Goal: Task Accomplishment & Management: Manage account settings

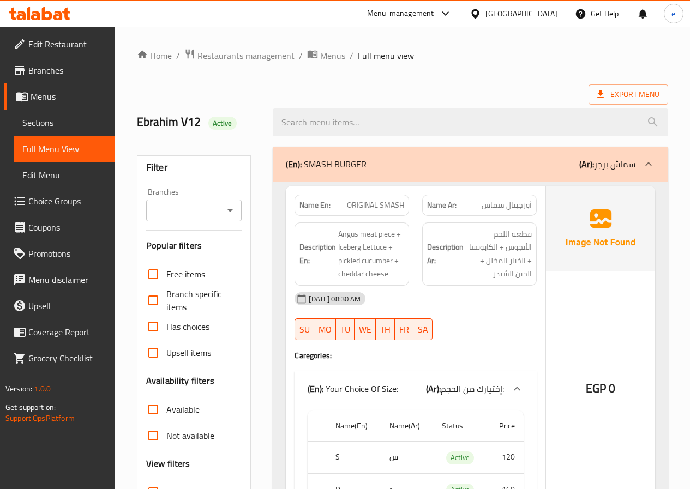
scroll to position [7944, 0]
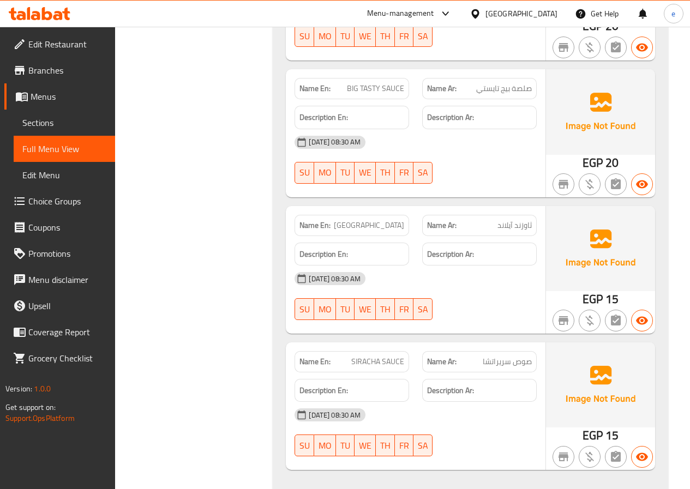
click at [60, 77] on span "Branches" at bounding box center [67, 70] width 78 height 13
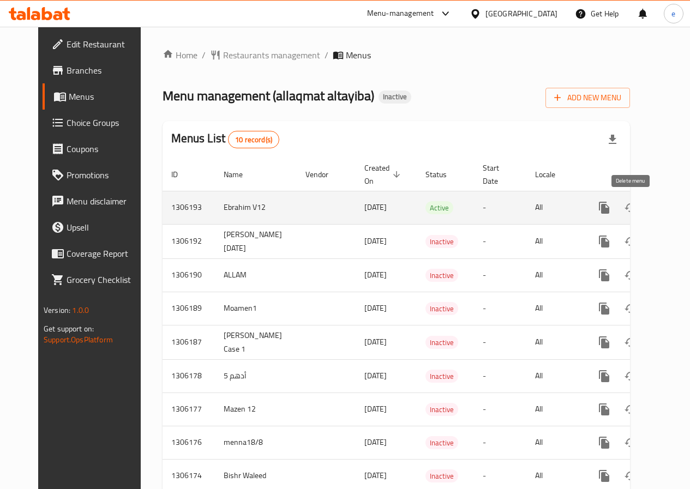
click at [653, 206] on icon "enhanced table" at bounding box center [657, 208] width 8 height 10
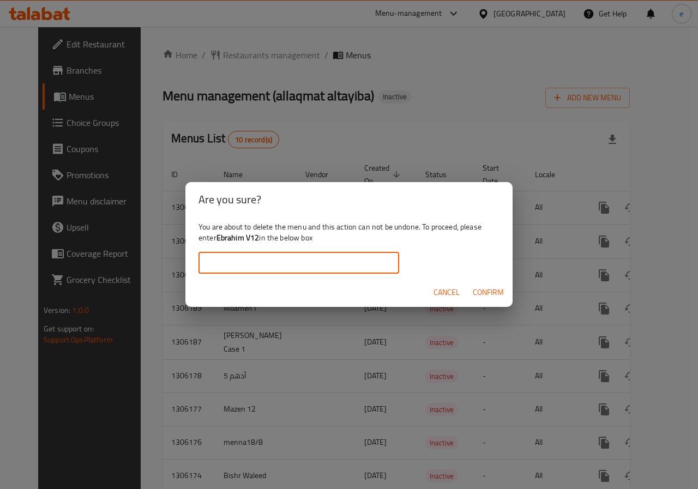
click at [348, 266] on input "text" at bounding box center [299, 263] width 201 height 22
click at [277, 272] on input "Ebrahim V11" at bounding box center [299, 263] width 201 height 22
type input "Ebrahim V12"
click at [490, 290] on span "Confirm" at bounding box center [488, 293] width 31 height 14
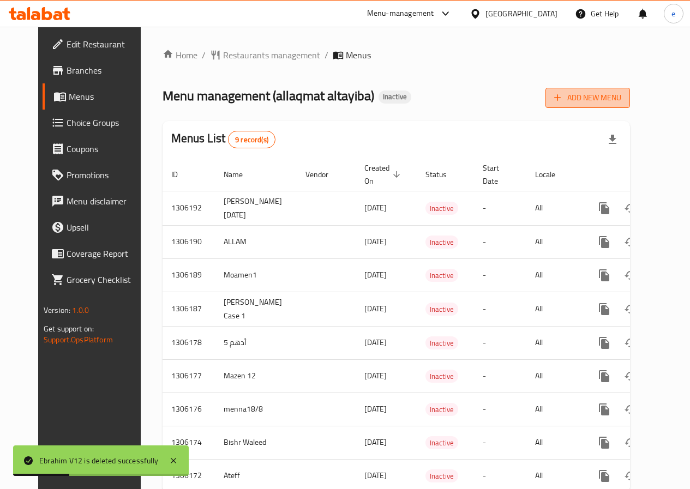
click at [614, 101] on span "Add New Menu" at bounding box center [587, 98] width 67 height 14
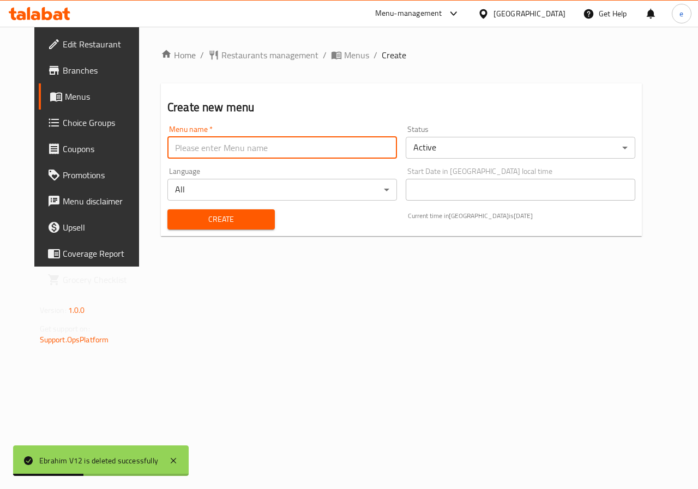
click at [261, 157] on input "text" at bounding box center [282, 148] width 230 height 22
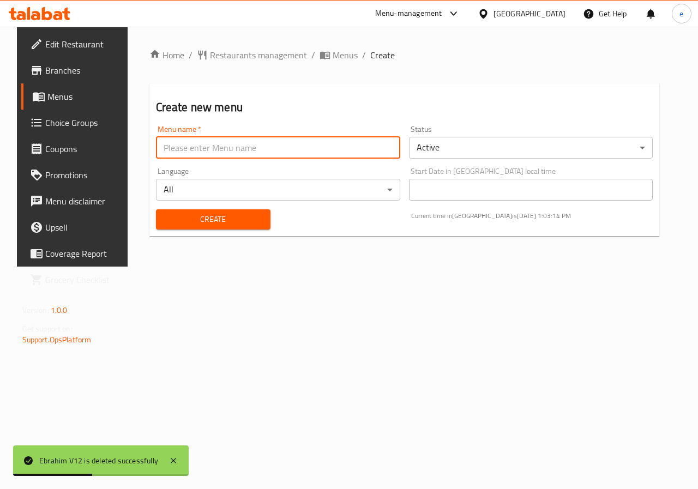
type input "Ebrahim V5"
drag, startPoint x: 246, startPoint y: 167, endPoint x: 240, endPoint y: 153, distance: 14.9
click at [242, 158] on div "Menu name   * Ebrahim V5 Menu name * Status Active ​ Language All ​ Start Date …" at bounding box center [405, 177] width 506 height 113
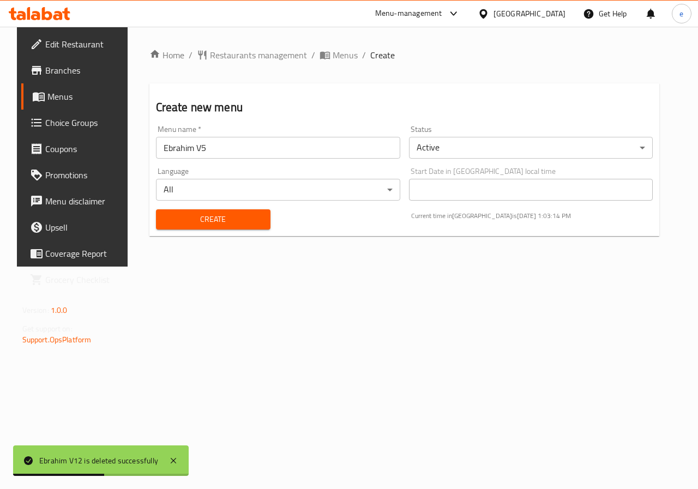
click at [240, 153] on input "Ebrahim V5" at bounding box center [278, 148] width 244 height 22
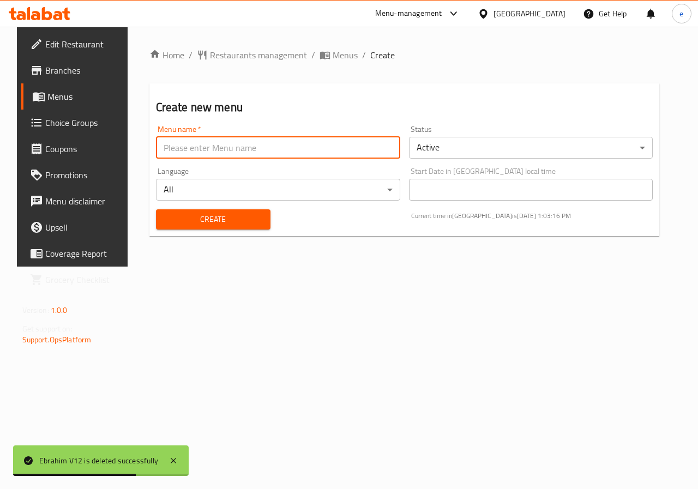
click at [240, 153] on input "text" at bounding box center [278, 148] width 244 height 22
click at [229, 149] on input "Ebrahim V3" at bounding box center [278, 148] width 244 height 22
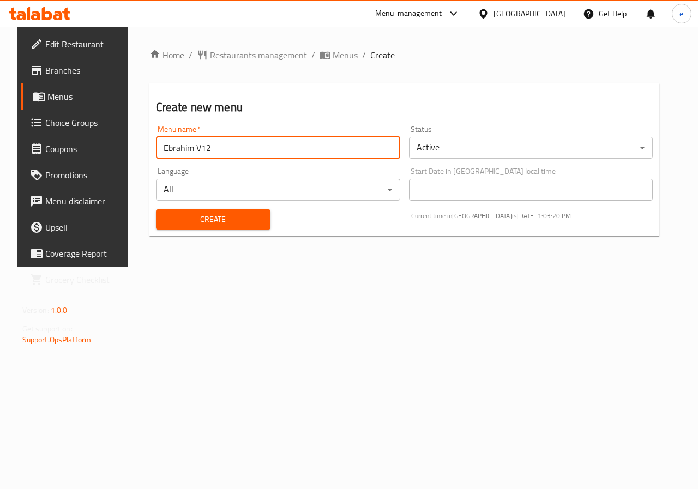
type input "Ebrahim V12"
click at [265, 246] on div "Home / Restaurants management / Menus / Create Create new menu Menu name   * Eb…" at bounding box center [405, 147] width 554 height 240
click at [244, 219] on span "Create" at bounding box center [213, 220] width 97 height 14
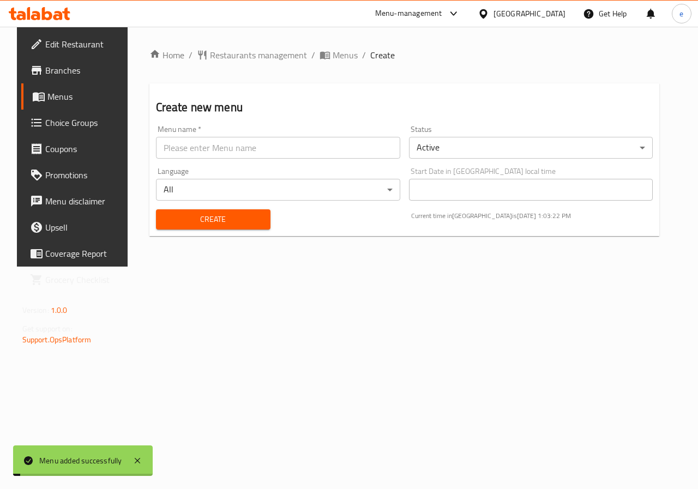
click at [47, 103] on span "Menus" at bounding box center [85, 96] width 77 height 13
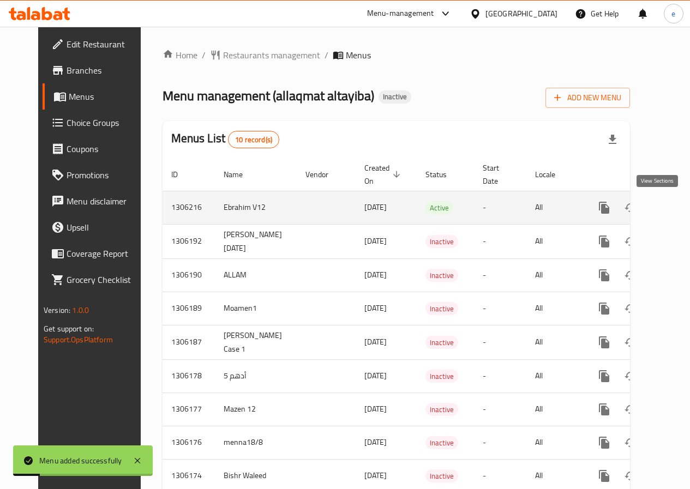
click at [677, 208] on icon "enhanced table" at bounding box center [683, 207] width 13 height 13
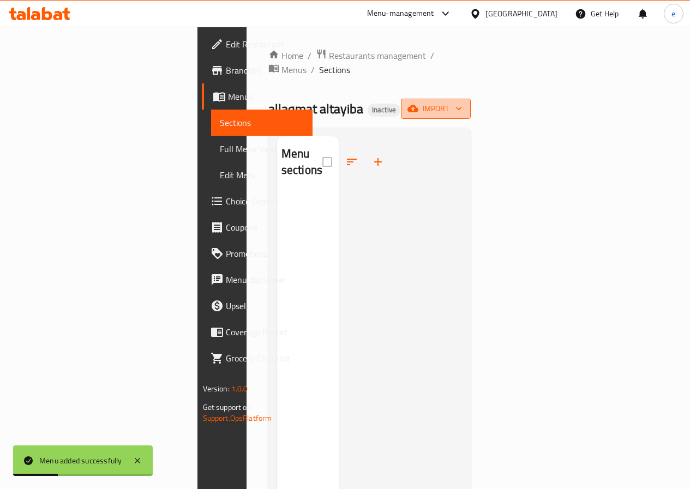
click at [462, 102] on span "import" at bounding box center [436, 109] width 52 height 14
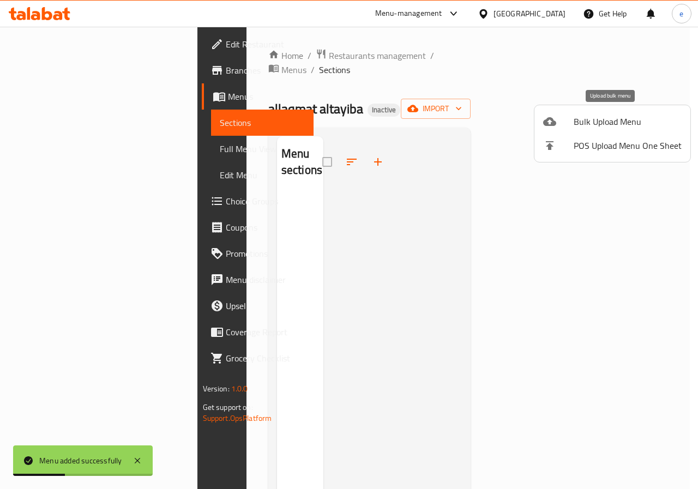
click at [576, 128] on span "Bulk Upload Menu" at bounding box center [628, 121] width 108 height 13
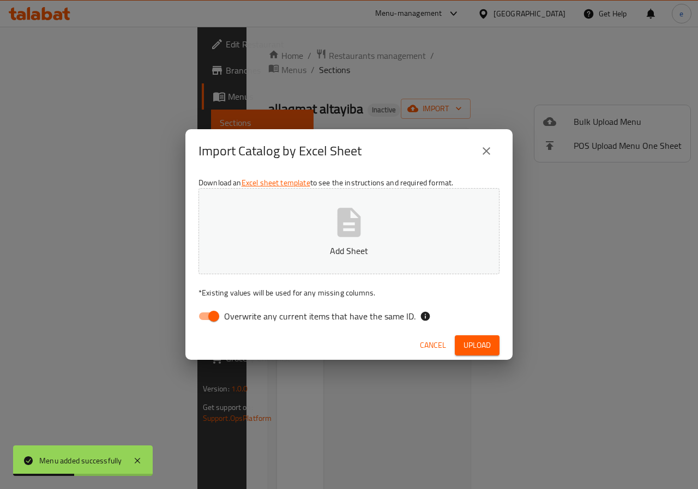
click at [373, 206] on button "Add Sheet" at bounding box center [349, 231] width 301 height 86
click at [220, 318] on input "Overwrite any current items that have the same ID." at bounding box center [214, 316] width 62 height 21
checkbox input "false"
click at [477, 343] on span "Upload" at bounding box center [477, 346] width 27 height 14
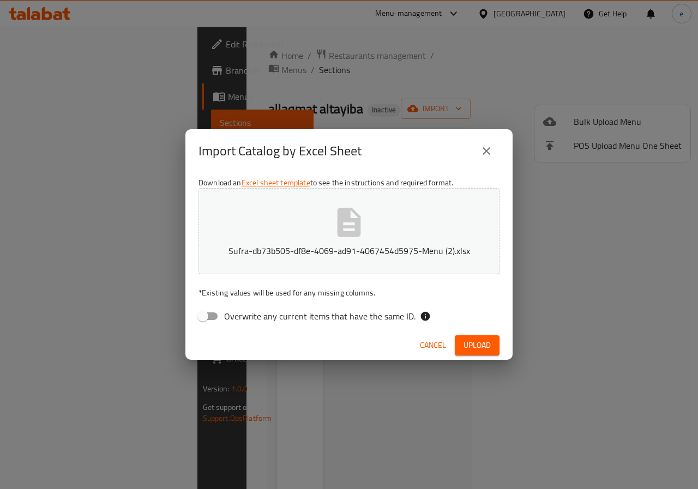
click at [483, 149] on icon "close" at bounding box center [486, 151] width 13 height 13
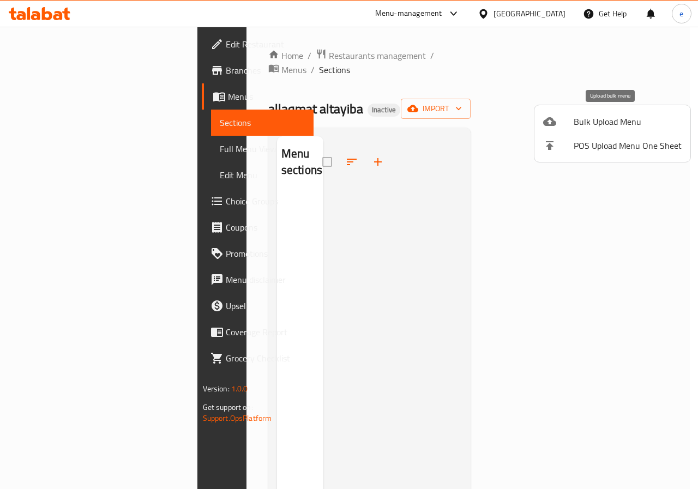
click at [646, 111] on li "Bulk Upload Menu" at bounding box center [613, 122] width 156 height 24
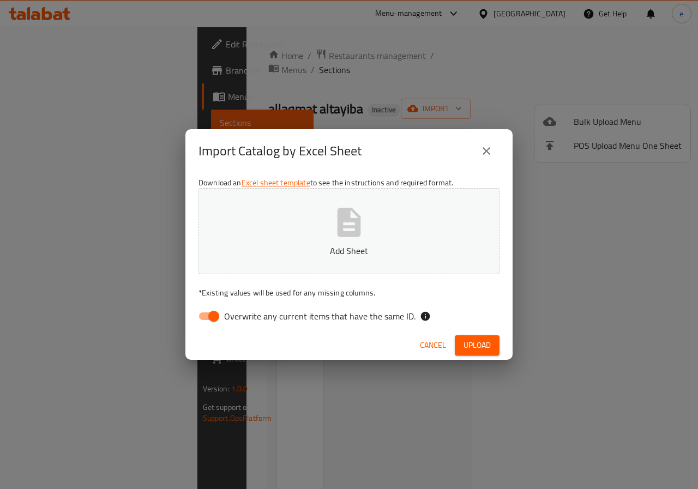
click at [380, 256] on p "Add Sheet" at bounding box center [349, 250] width 267 height 13
click at [216, 309] on input "Overwrite any current items that have the same ID." at bounding box center [214, 316] width 62 height 21
checkbox input "false"
click at [469, 340] on span "Upload" at bounding box center [477, 346] width 27 height 14
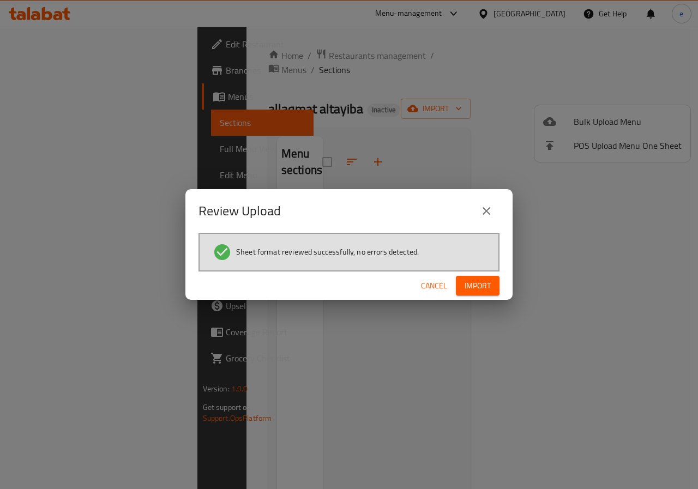
click at [482, 287] on span "Import" at bounding box center [478, 286] width 26 height 14
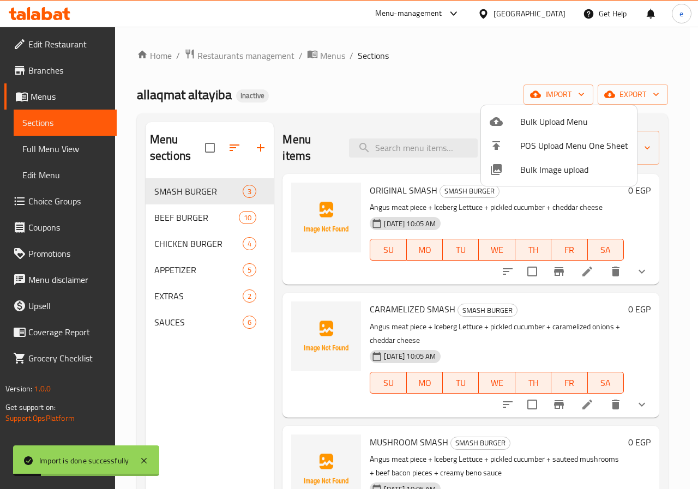
click at [53, 144] on div at bounding box center [349, 244] width 698 height 489
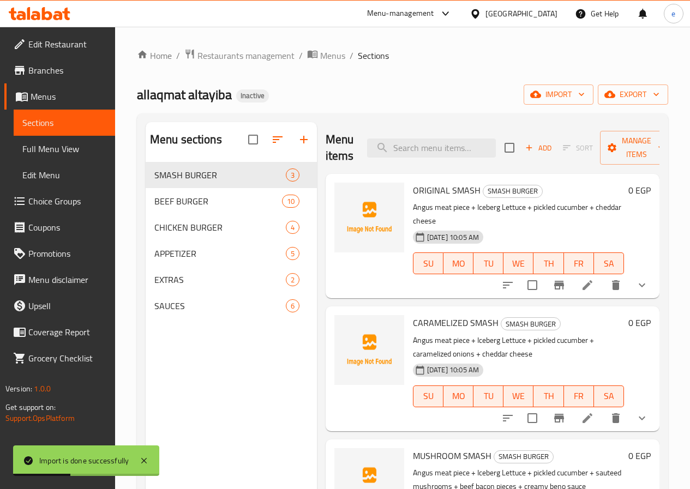
click at [53, 144] on span "Full Menu View" at bounding box center [64, 148] width 84 height 13
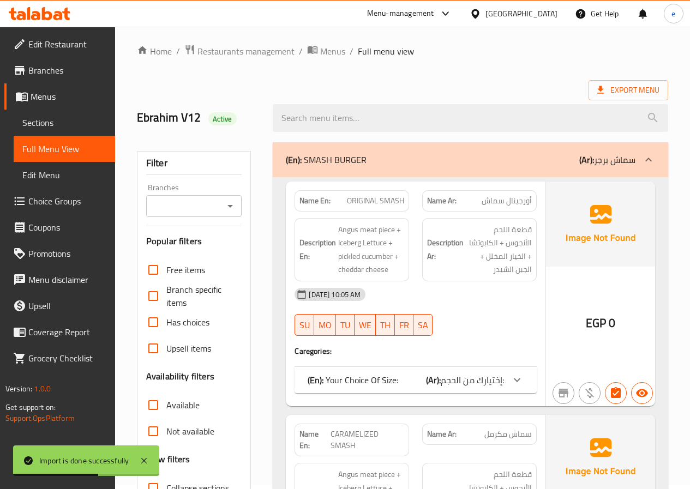
scroll to position [273, 0]
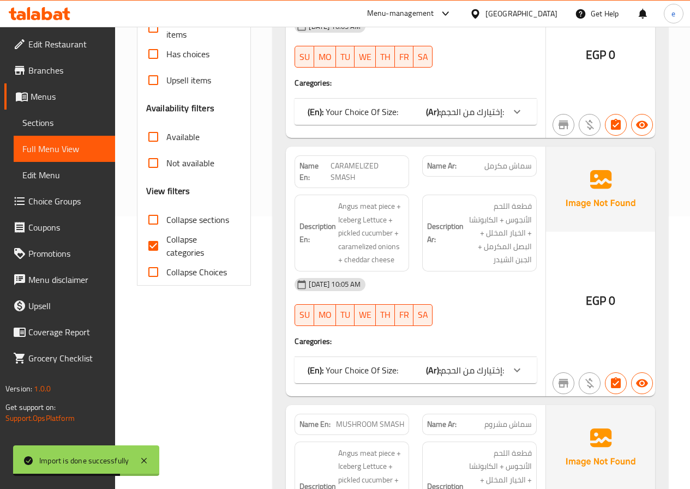
click at [157, 255] on input "Collapse categories" at bounding box center [153, 246] width 26 height 26
checkbox input "false"
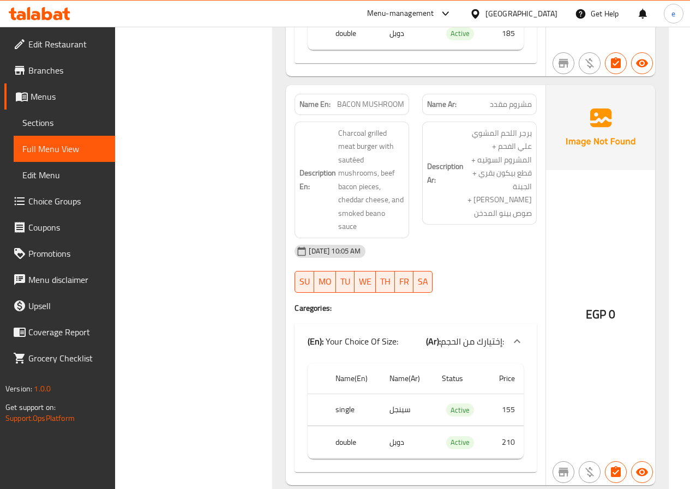
scroll to position [2501, 0]
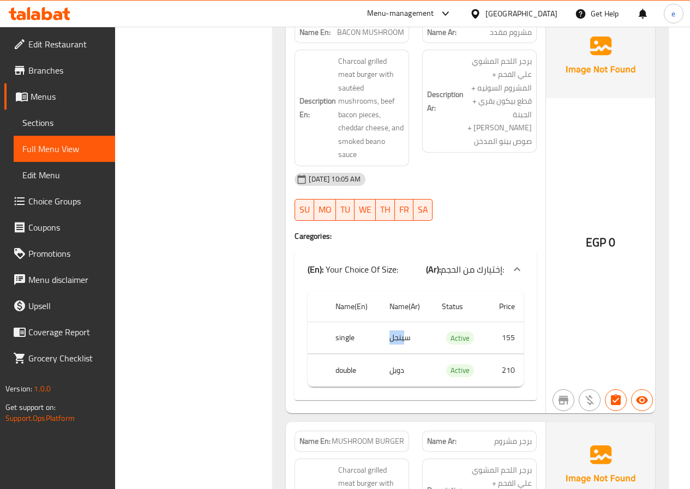
drag, startPoint x: 392, startPoint y: 314, endPoint x: 407, endPoint y: 310, distance: 15.9
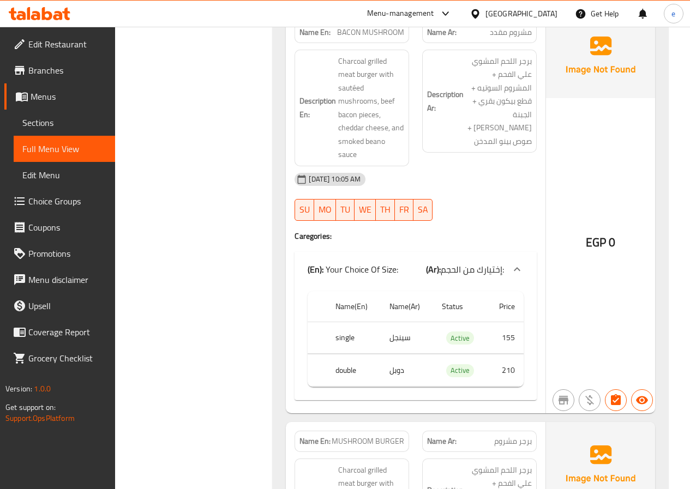
drag, startPoint x: 405, startPoint y: 315, endPoint x: 399, endPoint y: 319, distance: 7.3
